Goal: Information Seeking & Learning: Find specific fact

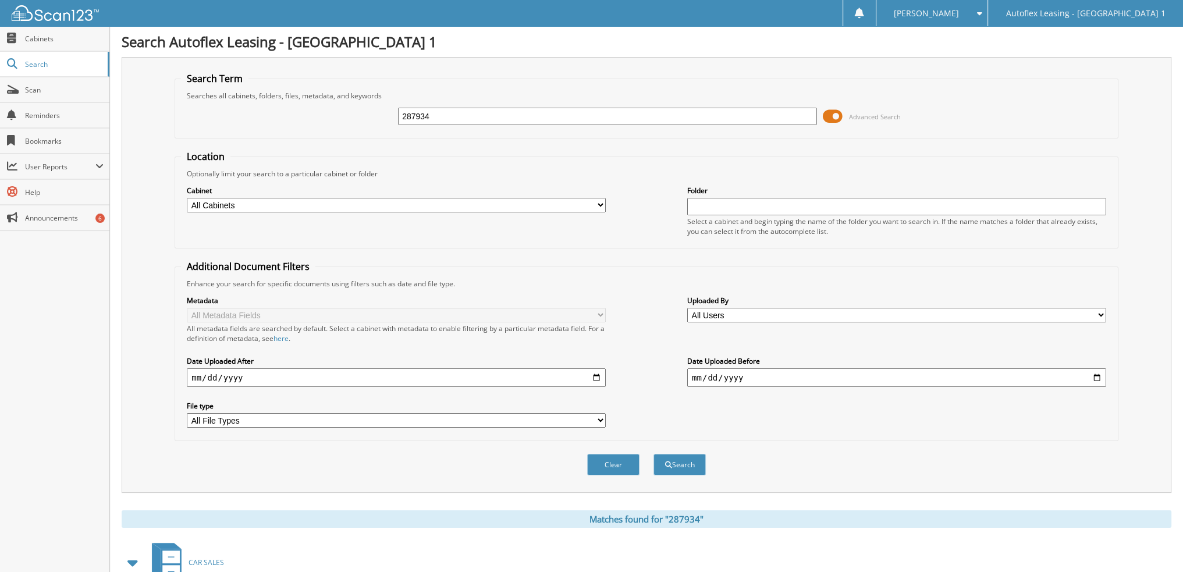
drag, startPoint x: 465, startPoint y: 112, endPoint x: 341, endPoint y: 106, distance: 124.0
click at [341, 106] on div "287934 Advanced Search" at bounding box center [646, 116] width 931 height 31
paste input "[US_VEHICLE_IDENTIFICATION_NUMBER]"
drag, startPoint x: 457, startPoint y: 116, endPoint x: 263, endPoint y: 102, distance: 194.8
click at [263, 102] on div "[US_VEHICLE_IDENTIFICATION_NUMBER] Advanced Search" at bounding box center [646, 116] width 931 height 31
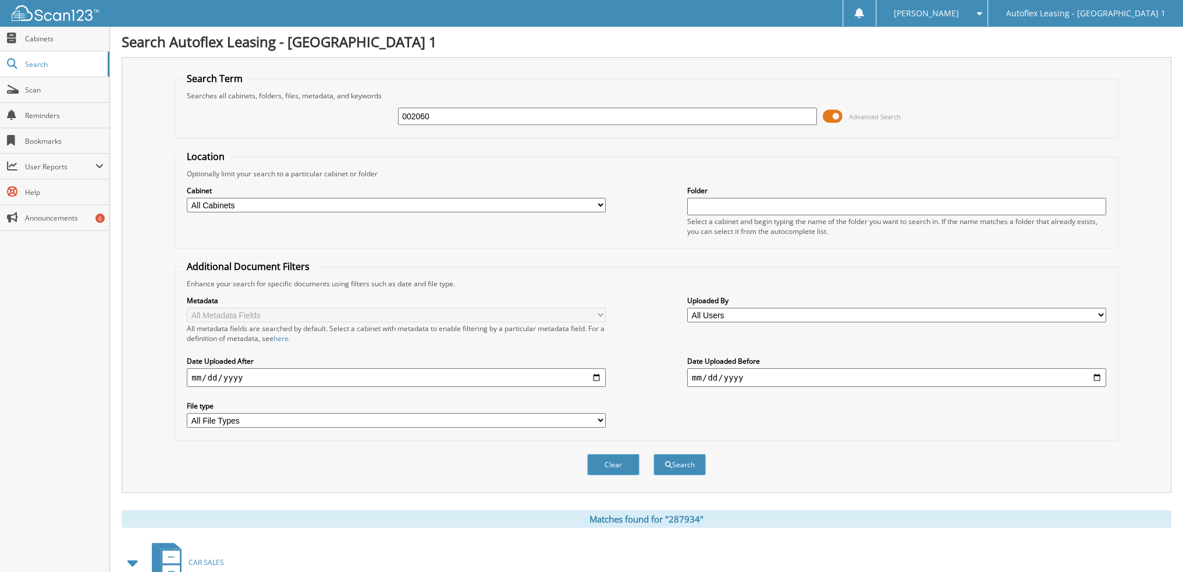
type input "002060"
click at [653, 454] on button "Search" at bounding box center [679, 465] width 52 height 22
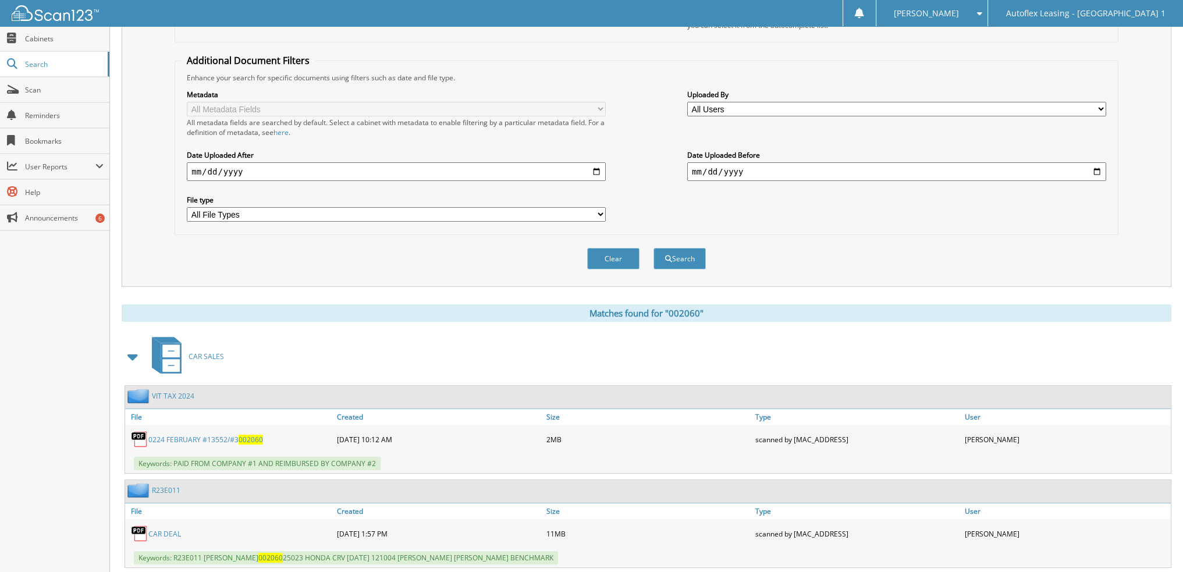
scroll to position [222, 0]
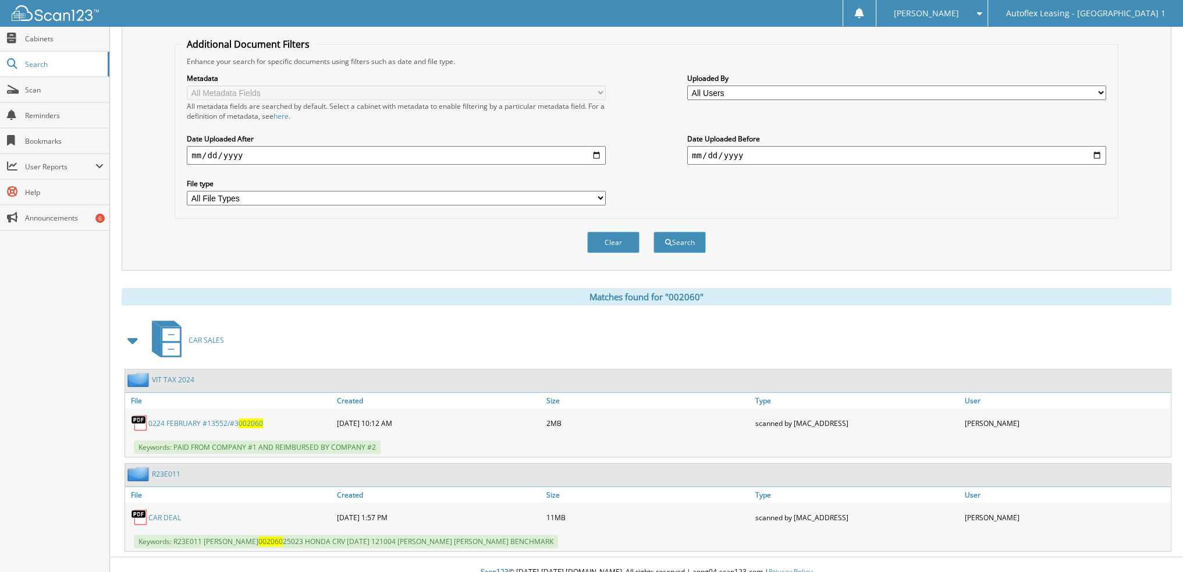
click at [173, 513] on link "CAR DEAL" at bounding box center [164, 518] width 33 height 10
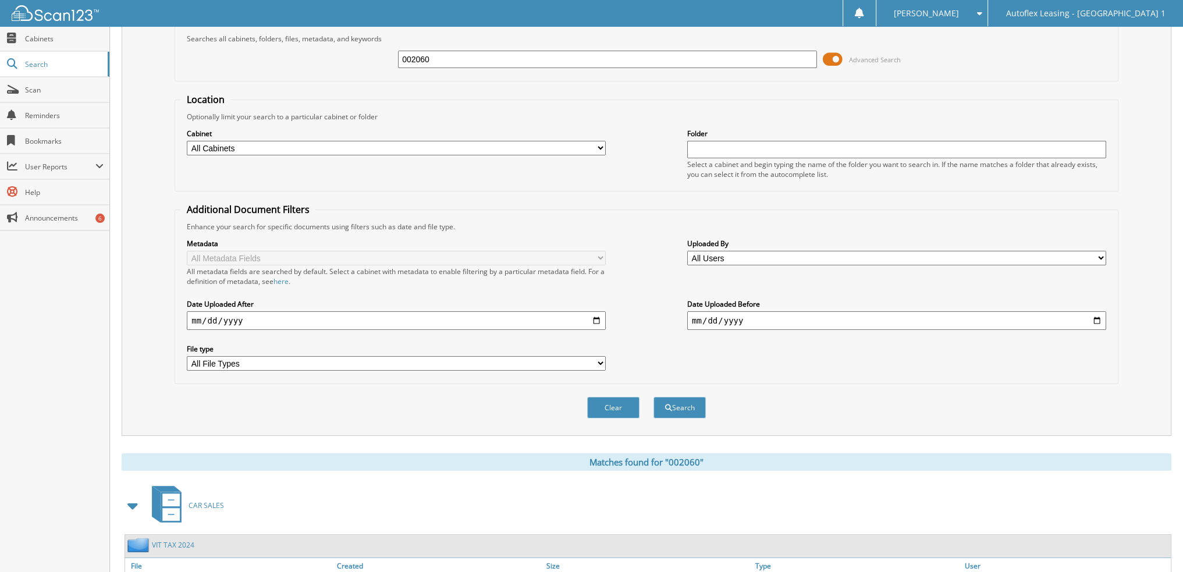
scroll to position [48, 0]
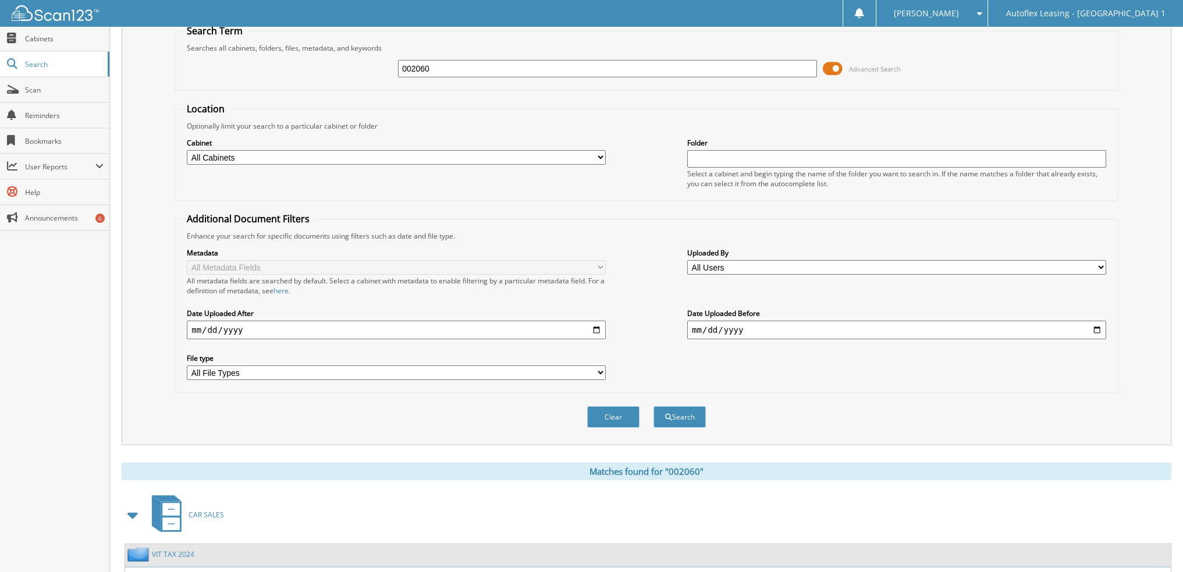
drag, startPoint x: 449, startPoint y: 65, endPoint x: 337, endPoint y: 63, distance: 111.7
click at [338, 63] on div "002060 Advanced Search" at bounding box center [646, 68] width 931 height 31
paste input "2HKRW2H87MH646205"
click at [460, 66] on input "2HKRW2H87MH646205" at bounding box center [607, 68] width 419 height 17
drag, startPoint x: 462, startPoint y: 66, endPoint x: 374, endPoint y: 70, distance: 88.0
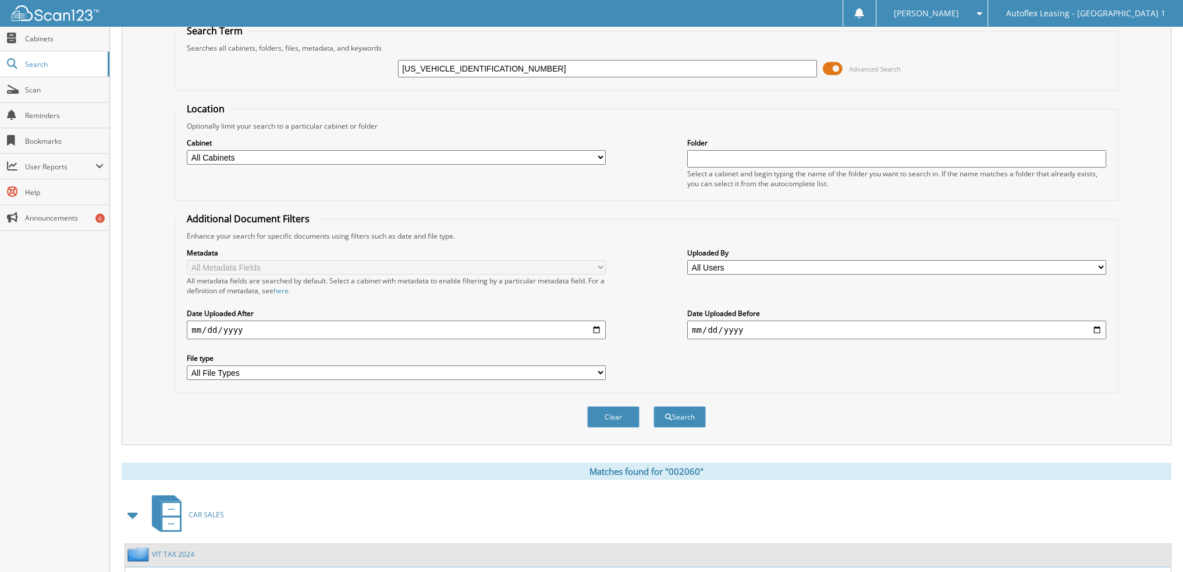
click at [374, 70] on div "2HKRW2H87MH646205 Advanced Search" at bounding box center [646, 68] width 931 height 31
type input "646205"
click at [684, 406] on button "Search" at bounding box center [679, 417] width 52 height 22
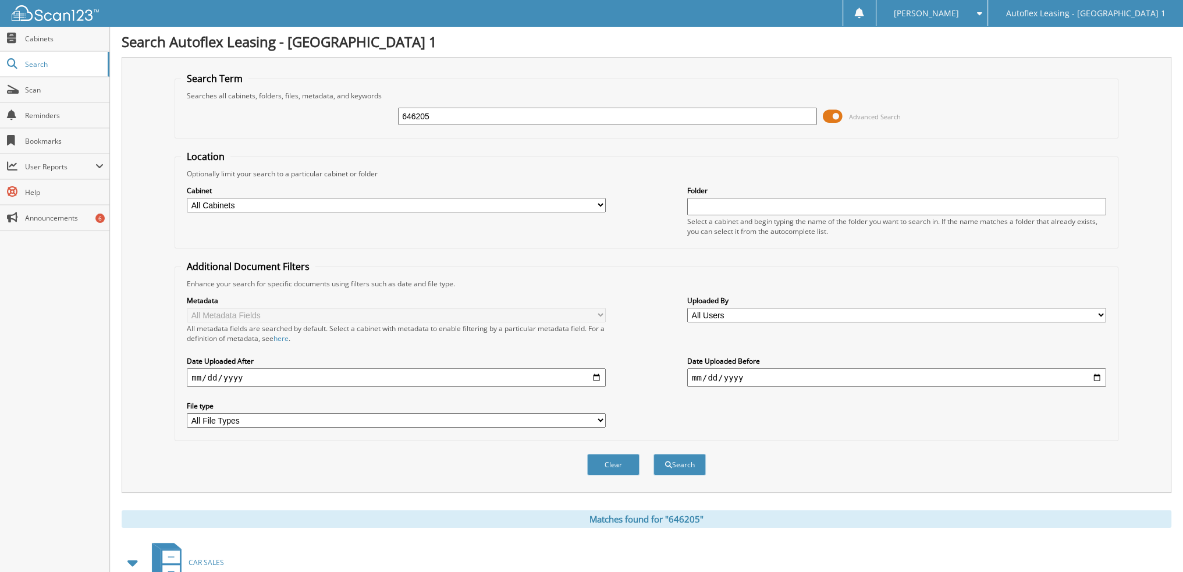
click at [827, 118] on span at bounding box center [833, 116] width 20 height 17
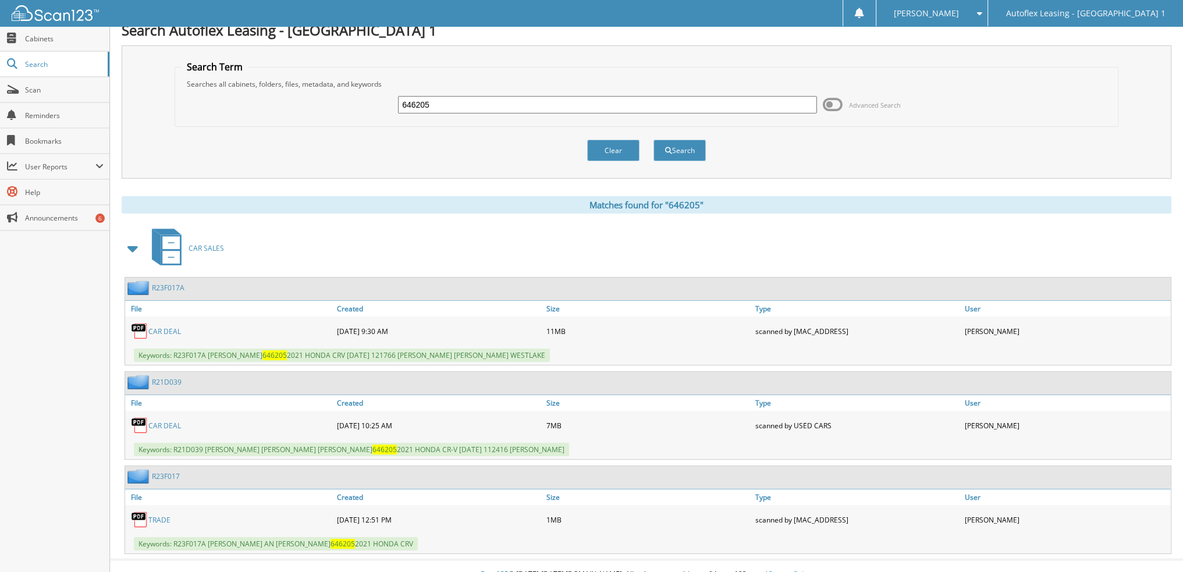
scroll to position [20, 0]
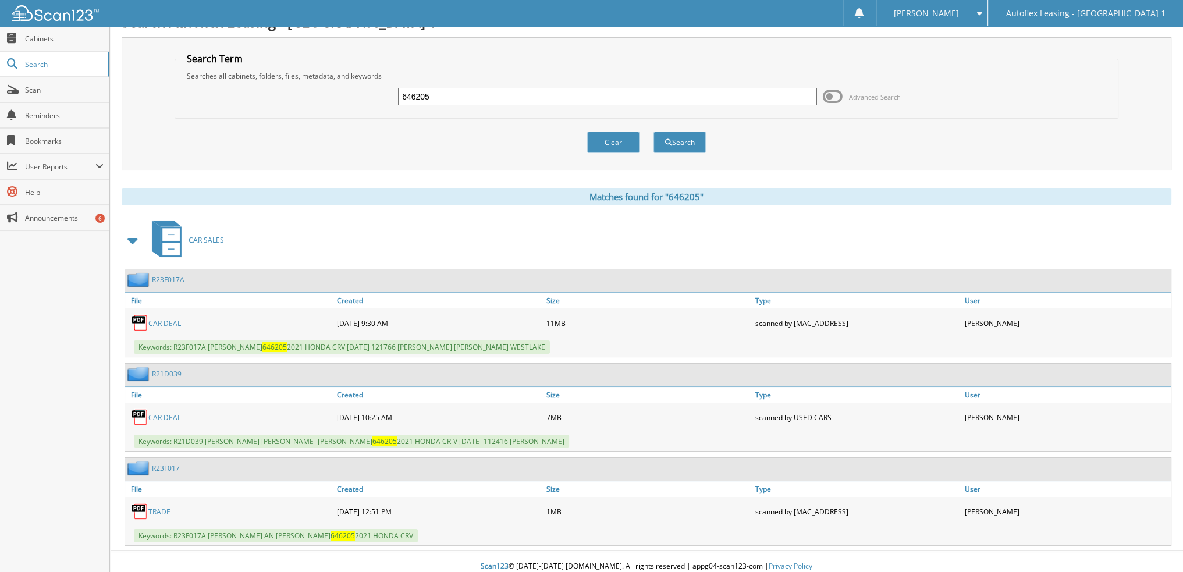
click at [163, 319] on link "CAR DEAL" at bounding box center [164, 323] width 33 height 10
